Goal: Transaction & Acquisition: Purchase product/service

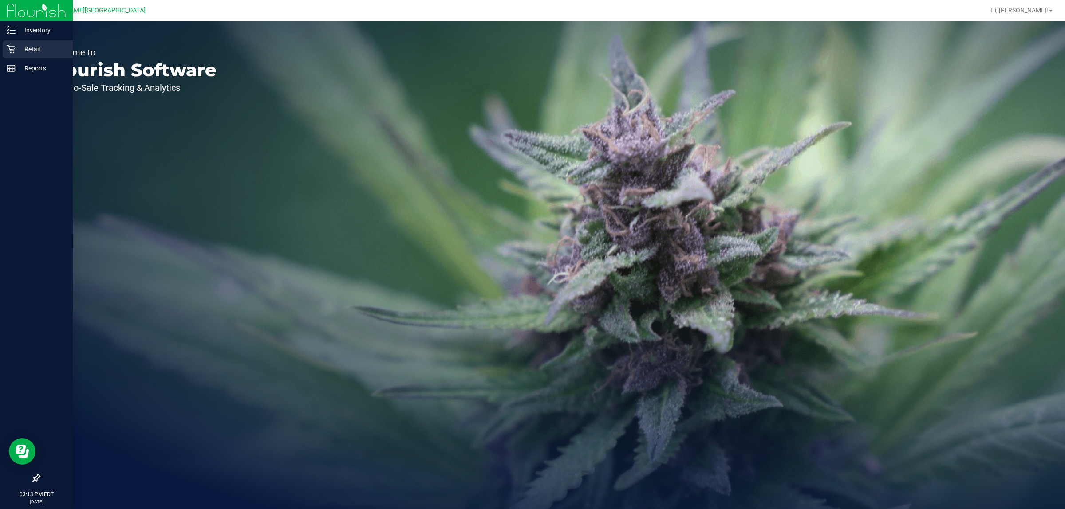
click at [18, 50] on p "Retail" at bounding box center [42, 49] width 53 height 11
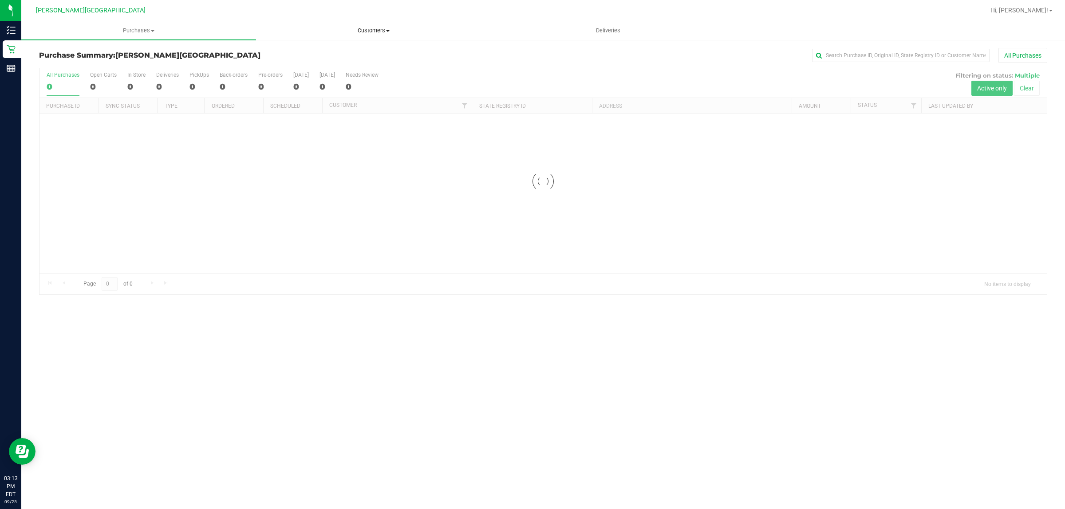
click at [367, 29] on span "Customers" at bounding box center [374, 31] width 234 height 8
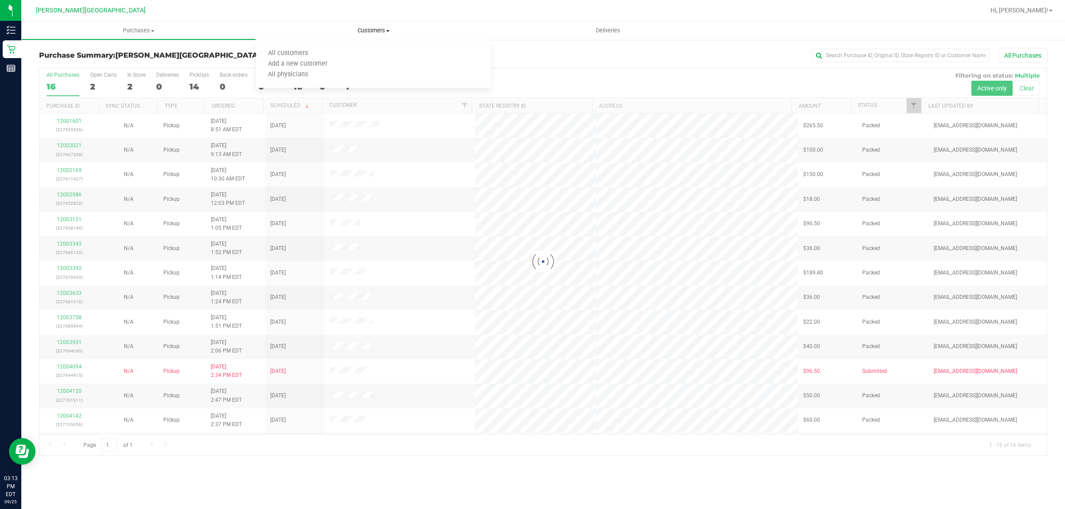
click at [373, 28] on span "Customers" at bounding box center [373, 31] width 235 height 8
click at [338, 54] on li "All customers" at bounding box center [373, 53] width 235 height 11
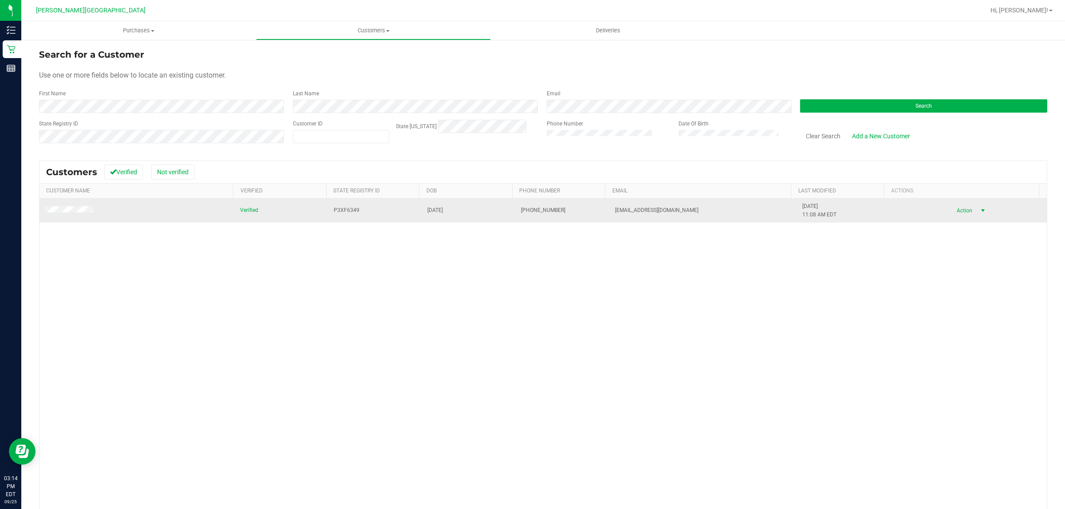
click at [978, 209] on span "select" at bounding box center [983, 211] width 11 height 12
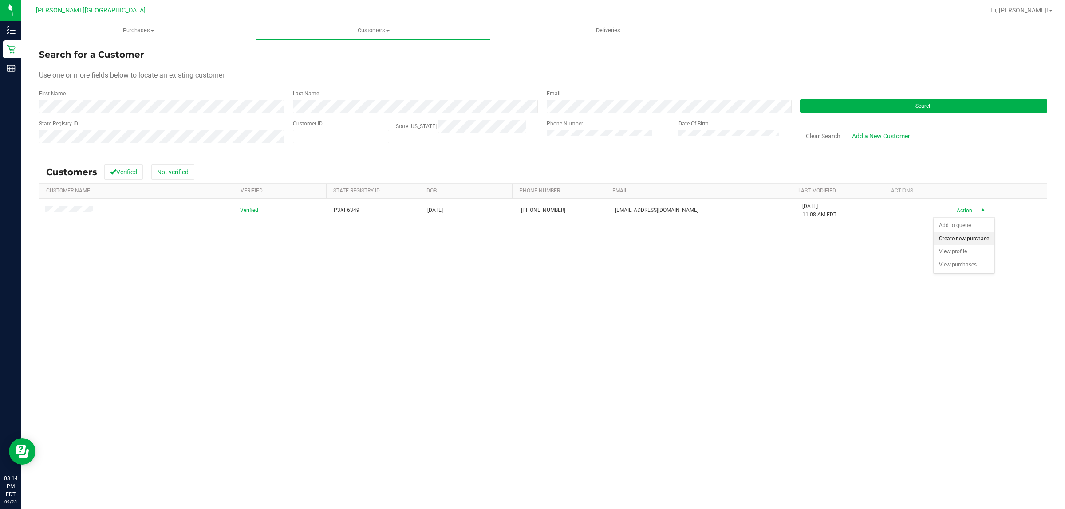
click at [960, 242] on li "Create new purchase" at bounding box center [964, 239] width 61 height 13
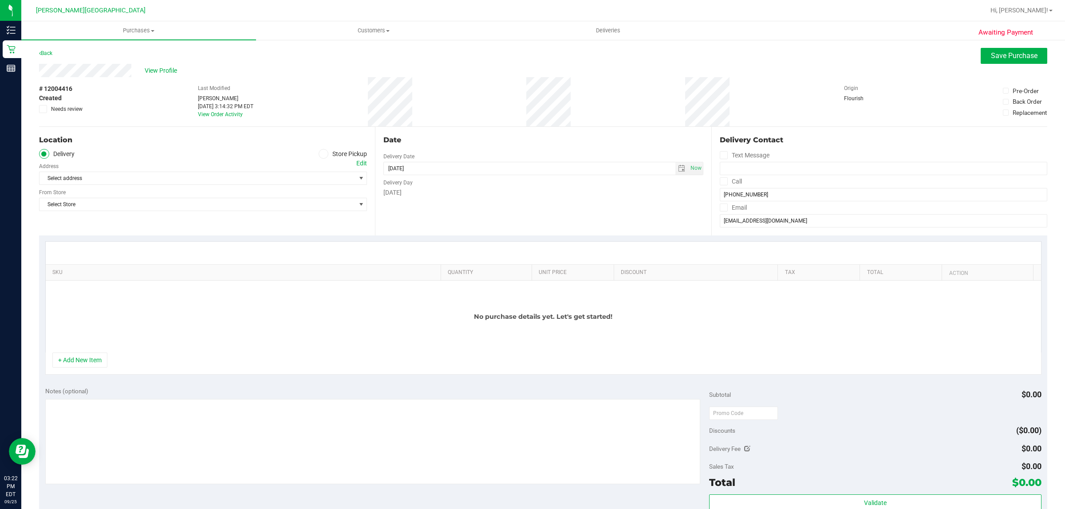
click at [321, 154] on icon at bounding box center [323, 154] width 5 height 0
click at [0, 0] on input "Store Pickup" at bounding box center [0, 0] width 0 height 0
click at [305, 180] on span "Select Store" at bounding box center [197, 178] width 316 height 12
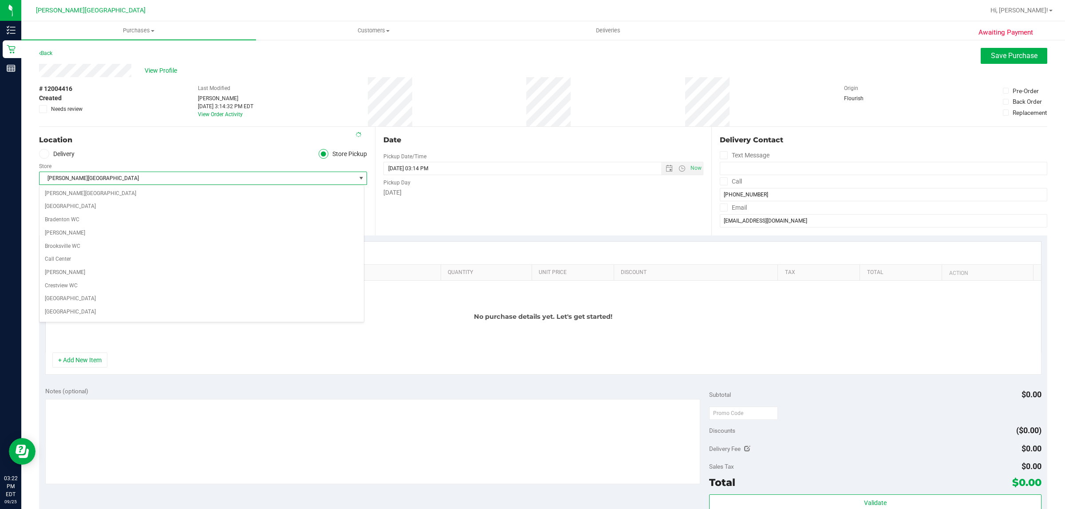
scroll to position [175, 0]
click at [296, 180] on span "[PERSON_NAME][GEOGRAPHIC_DATA]" at bounding box center [197, 178] width 316 height 12
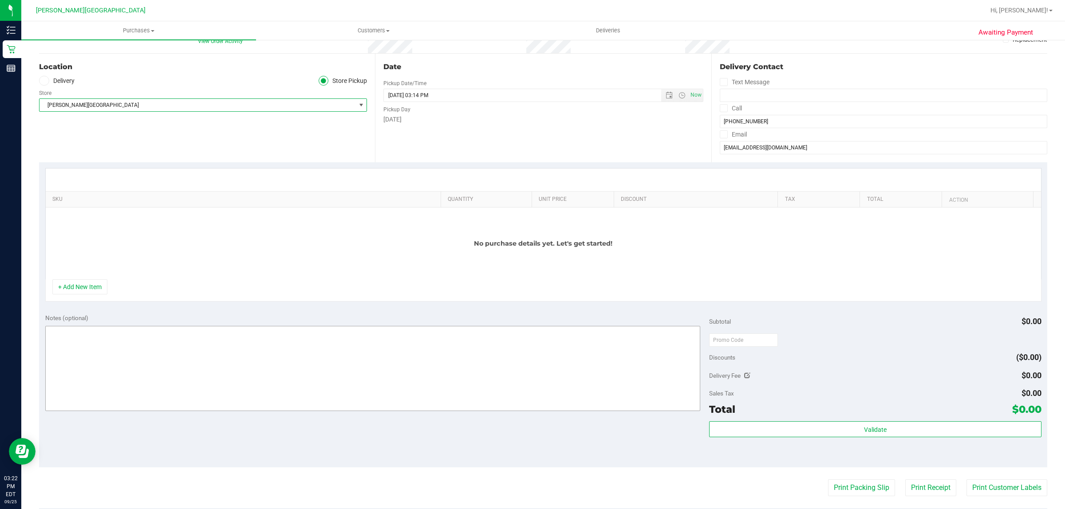
scroll to position [55, 0]
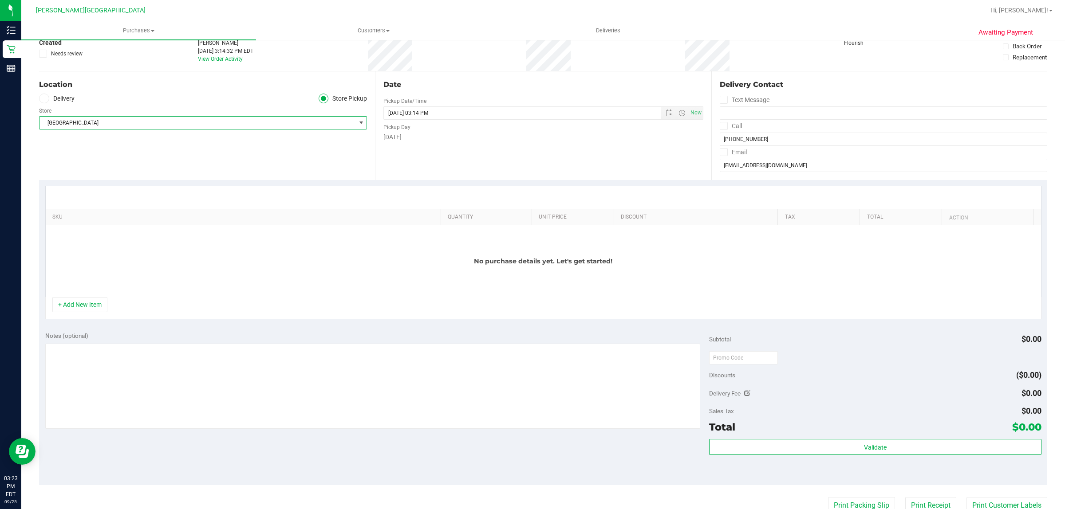
click at [236, 121] on span "Lakeland WC" at bounding box center [197, 123] width 316 height 12
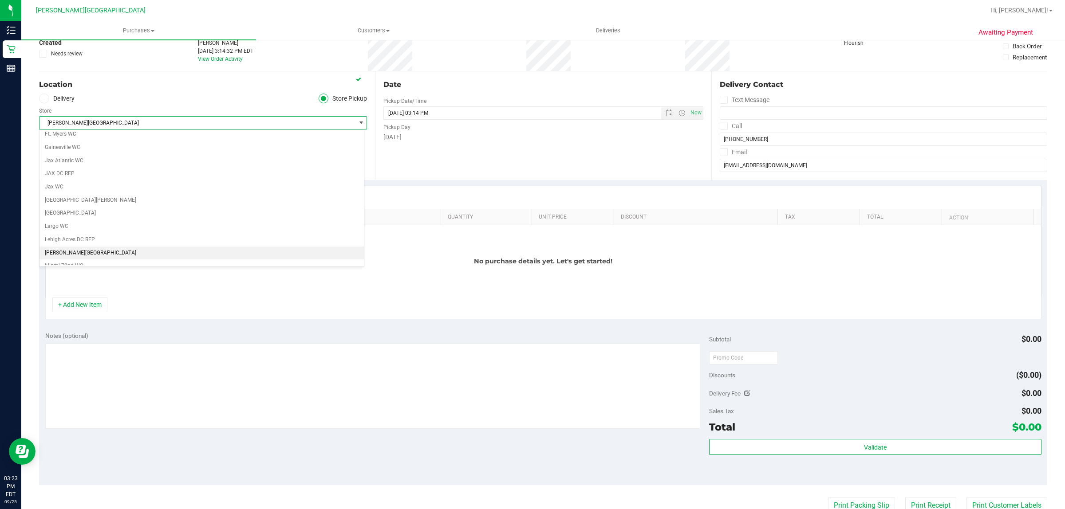
click at [96, 125] on span "[PERSON_NAME][GEOGRAPHIC_DATA]" at bounding box center [197, 123] width 316 height 12
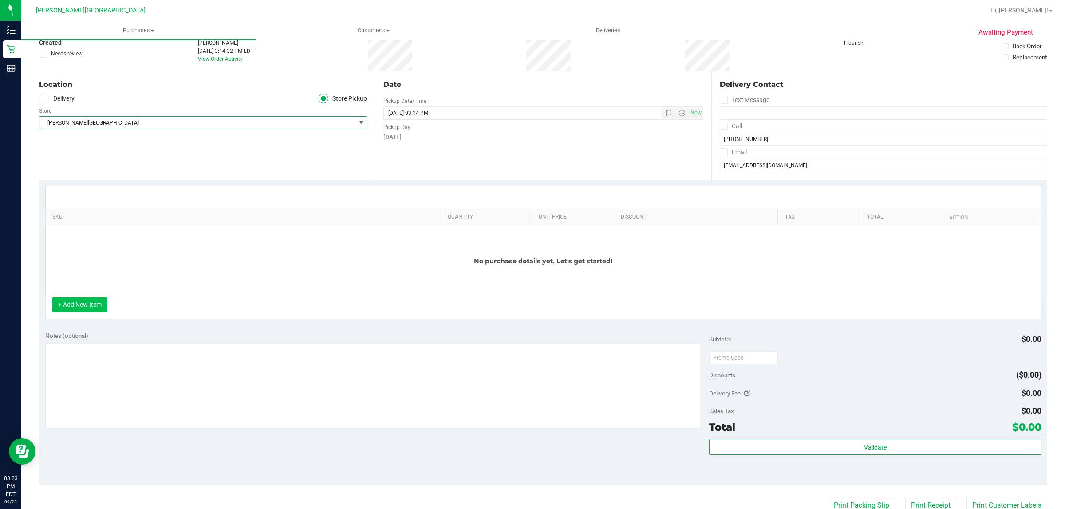
click at [92, 312] on button "+ Add New Item" at bounding box center [79, 304] width 55 height 15
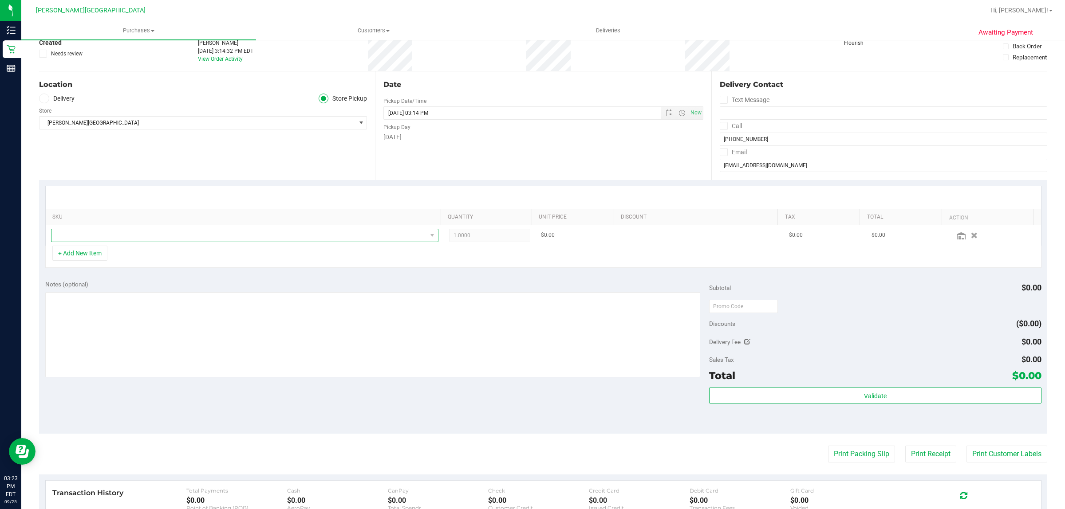
click at [122, 235] on span "NO DATA FOUND" at bounding box center [238, 235] width 375 height 12
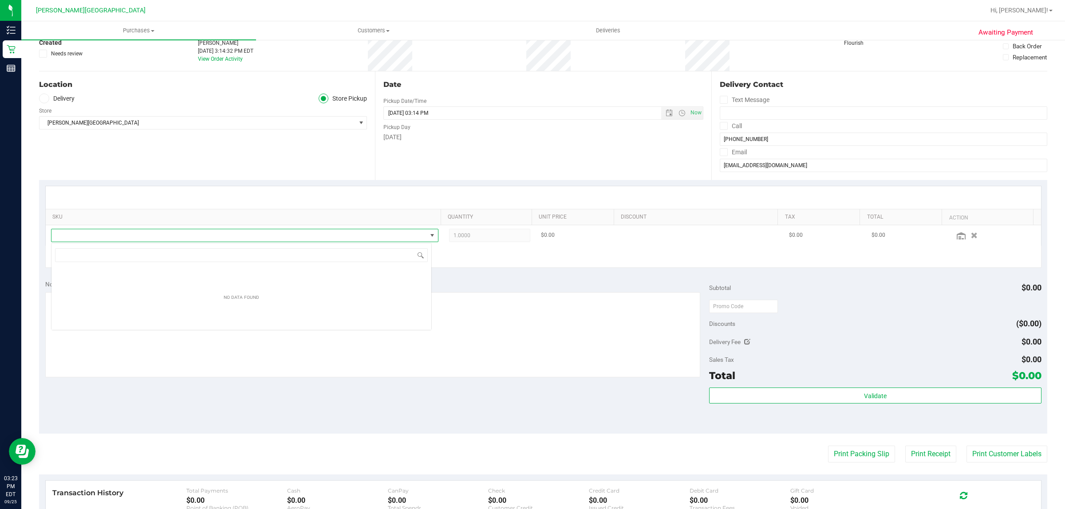
scroll to position [14, 381]
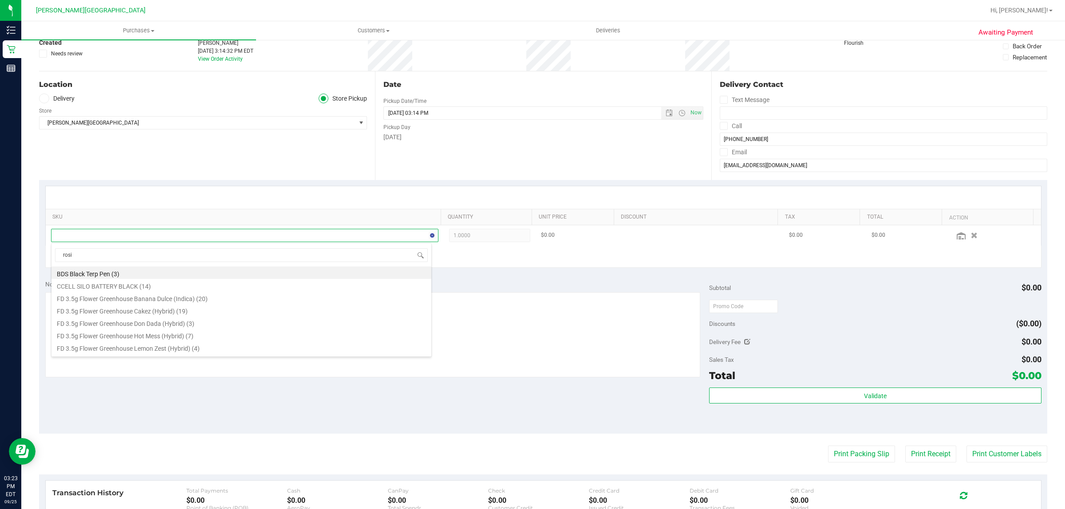
type input "rosin"
click at [240, 327] on li "GL 0.5g Vape Cart Live Rosin Z Cake x Creamsickle (Indica) (3)" at bounding box center [241, 324] width 380 height 12
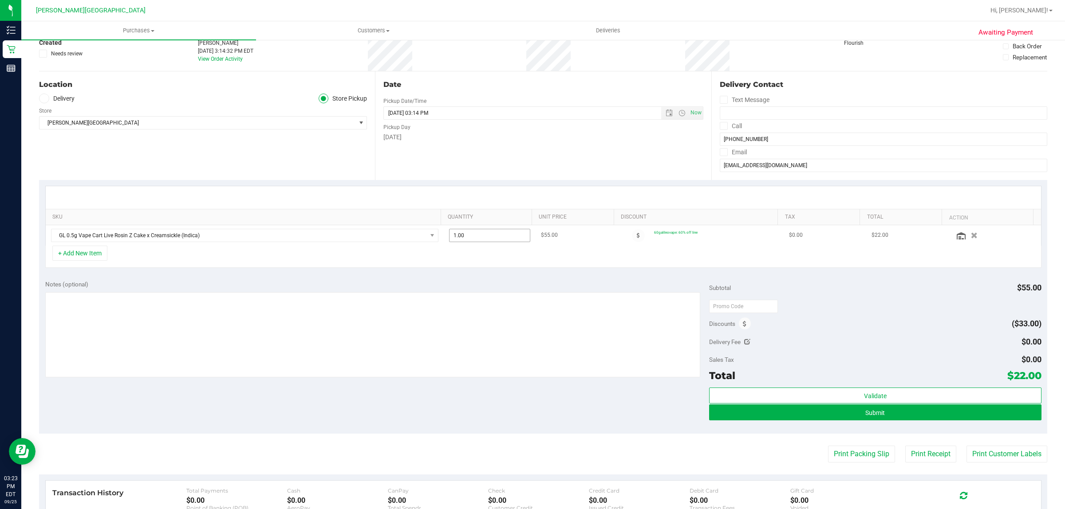
click at [483, 237] on span "1.00 1" at bounding box center [489, 235] width 81 height 13
type input "2"
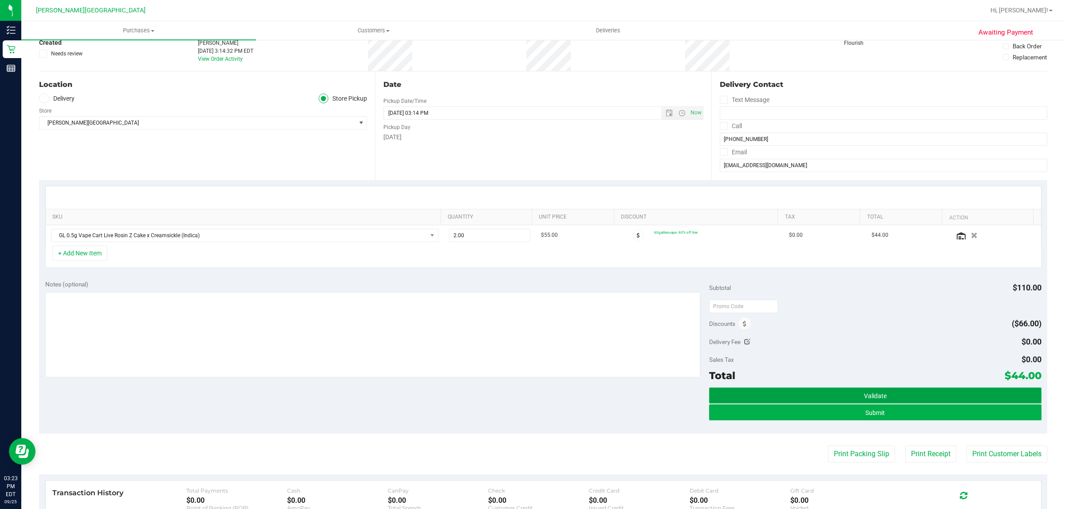
click at [773, 394] on button "Validate" at bounding box center [875, 396] width 332 height 16
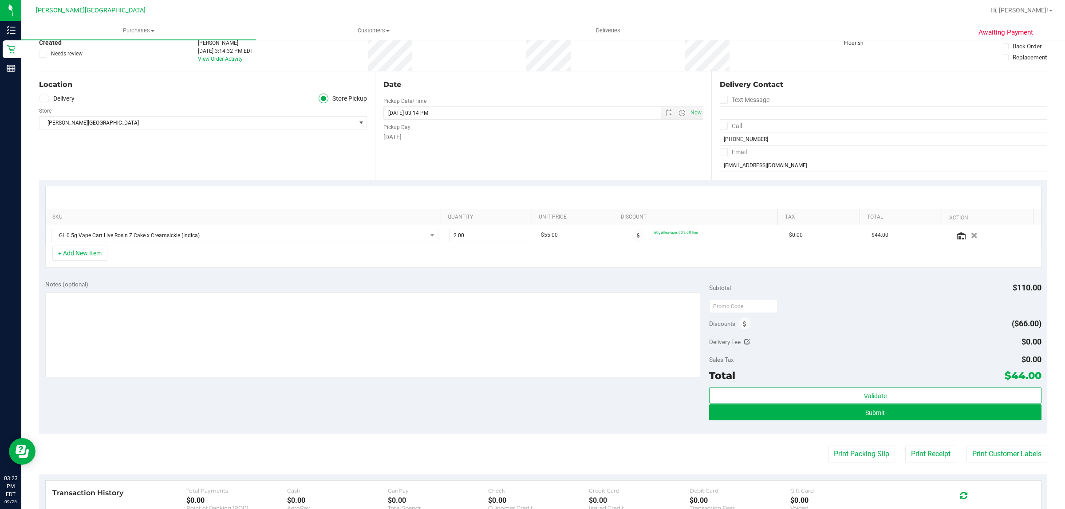
click at [496, 261] on div "+ Add New Item" at bounding box center [543, 257] width 996 height 22
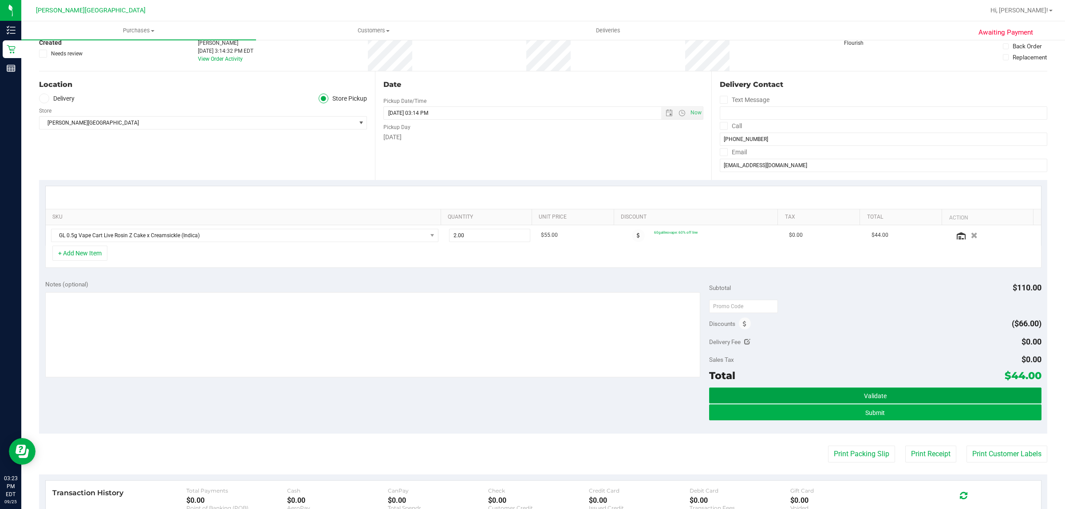
click at [777, 394] on button "Validate" at bounding box center [875, 396] width 332 height 16
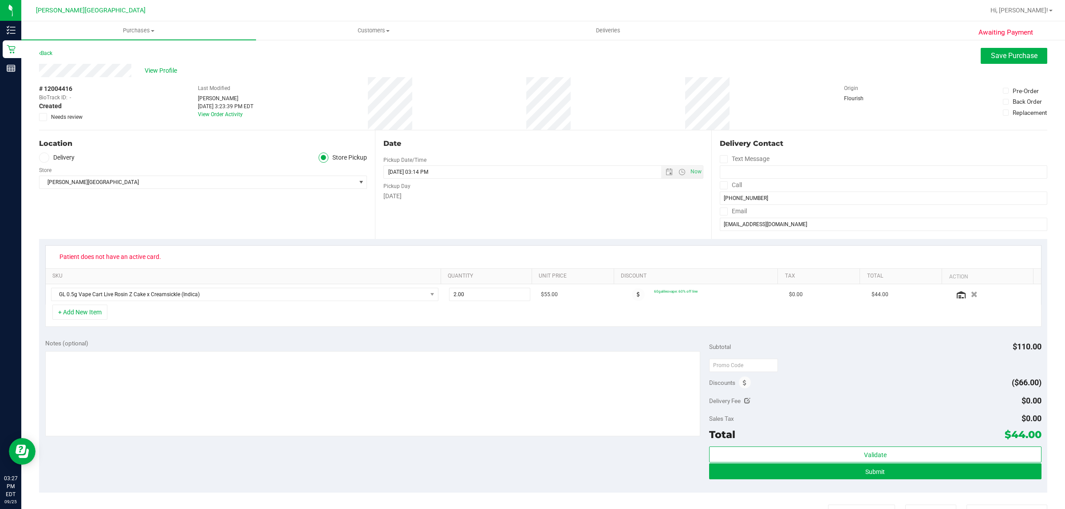
click at [155, 466] on div "Notes (optional) Subtotal $110.00 Discounts ($66.00) Delivery Fee $0.00 Sales T…" at bounding box center [543, 413] width 1008 height 160
